Goal: Use online tool/utility

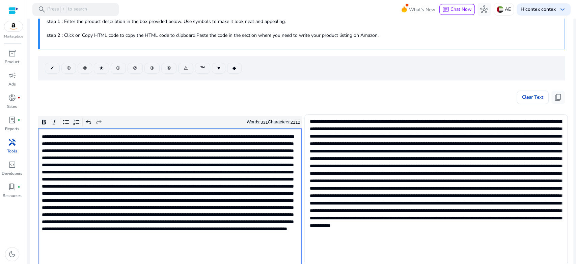
scroll to position [37, 0]
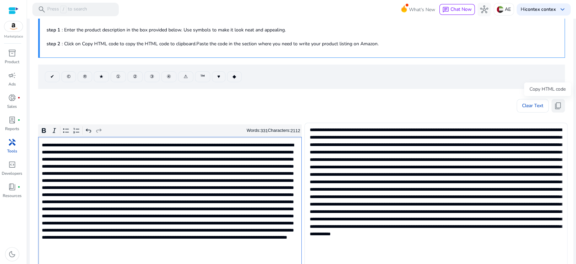
click at [554, 104] on span "content_copy" at bounding box center [558, 106] width 8 height 8
click at [161, 187] on p "Rich Text Editor. Editing area: main. Press Alt+0 for help." at bounding box center [169, 208] width 255 height 135
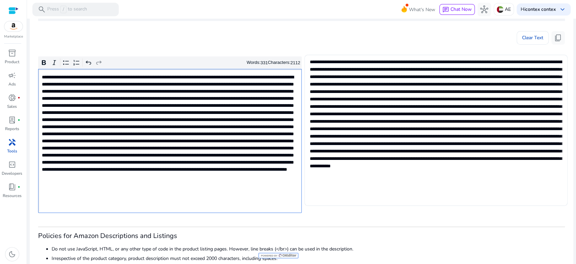
scroll to position [112, 0]
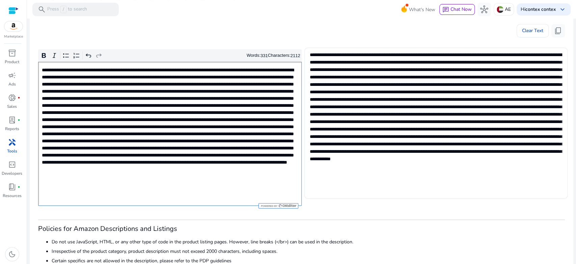
click at [165, 157] on p "Rich Text Editor. Editing area: main. Press Alt+0 for help." at bounding box center [169, 133] width 255 height 135
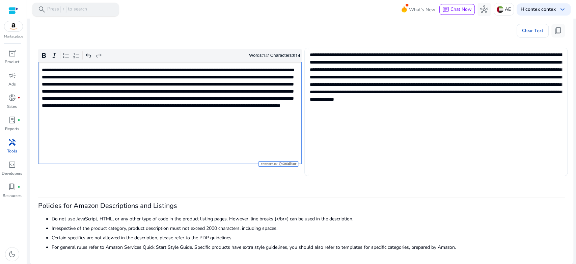
type textarea "**********"
click at [554, 32] on span "content_copy" at bounding box center [558, 31] width 8 height 8
